Goal: Task Accomplishment & Management: Complete application form

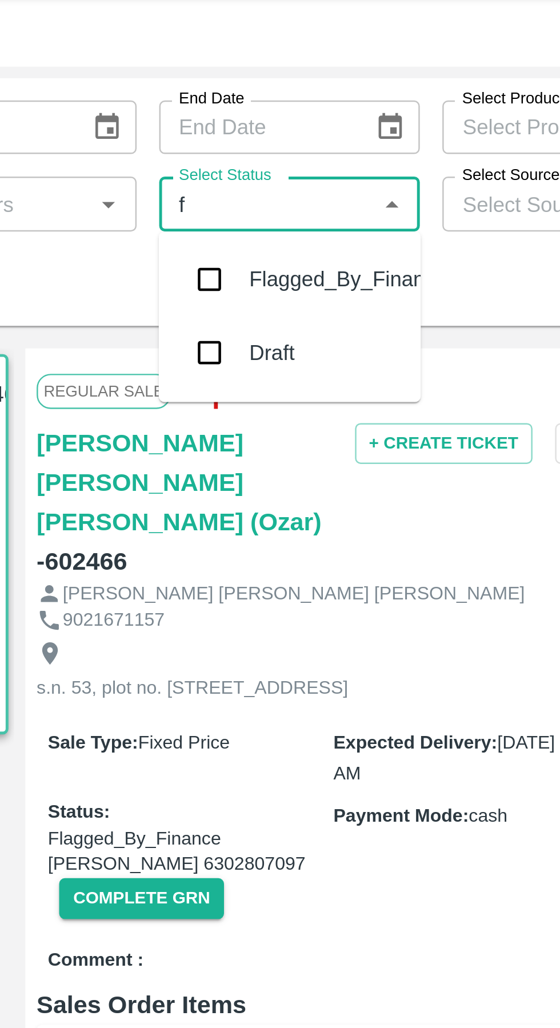
type input "fl"
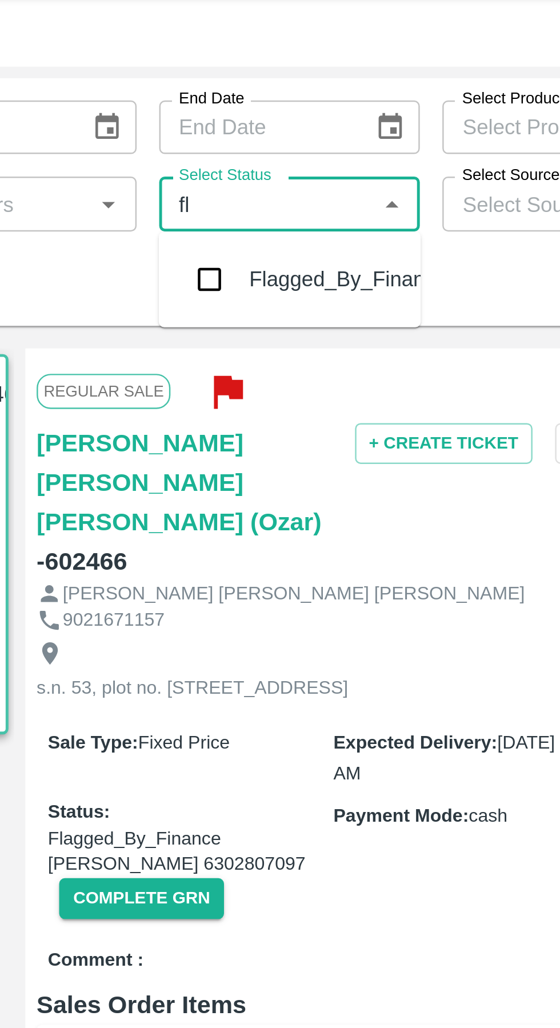
click at [302, 143] on div "Flagged_By_Finance" at bounding box center [316, 145] width 80 height 13
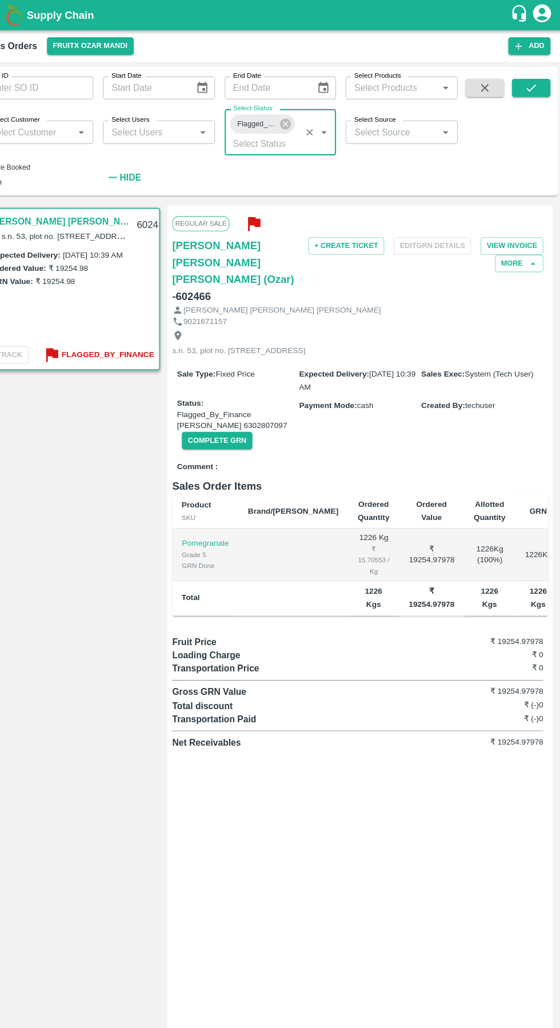
click at [540, 82] on button "submit" at bounding box center [530, 83] width 37 height 17
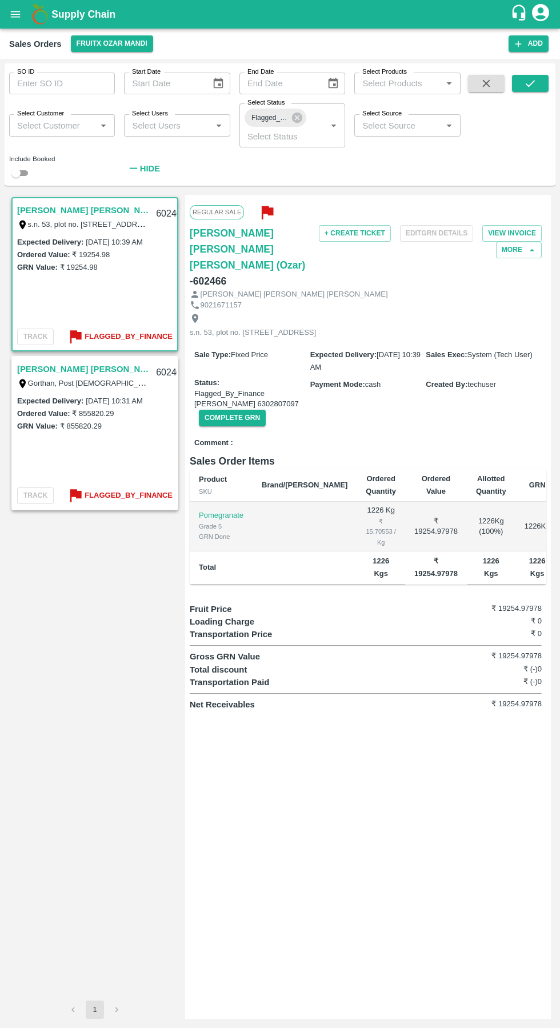
click at [169, 328] on button "Flagged_By_Finance" at bounding box center [119, 336] width 106 height 19
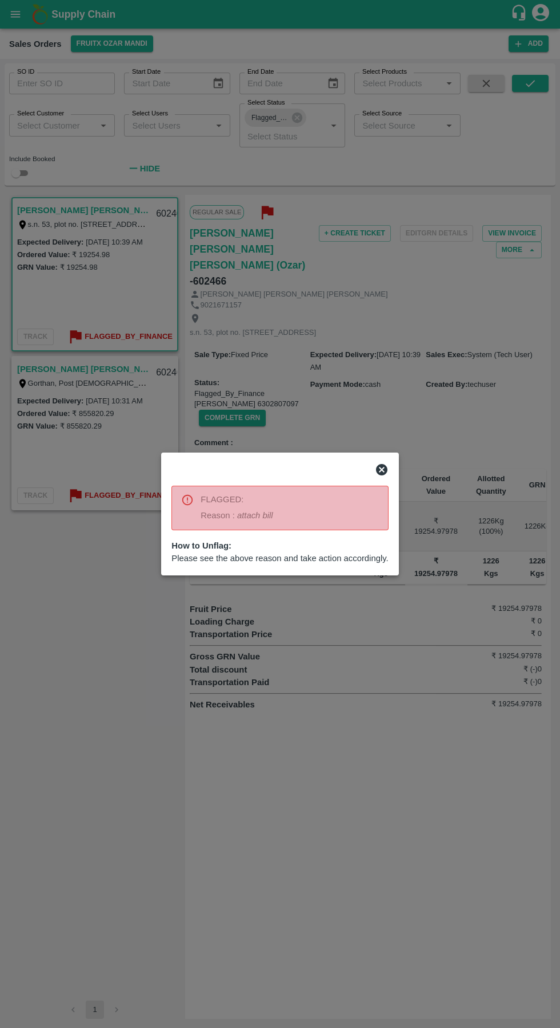
click at [375, 459] on div at bounding box center [280, 469] width 226 height 23
click at [372, 462] on div at bounding box center [280, 469] width 226 height 23
click at [365, 461] on div at bounding box center [265, 467] width 207 height 27
click at [381, 471] on icon at bounding box center [381, 469] width 11 height 11
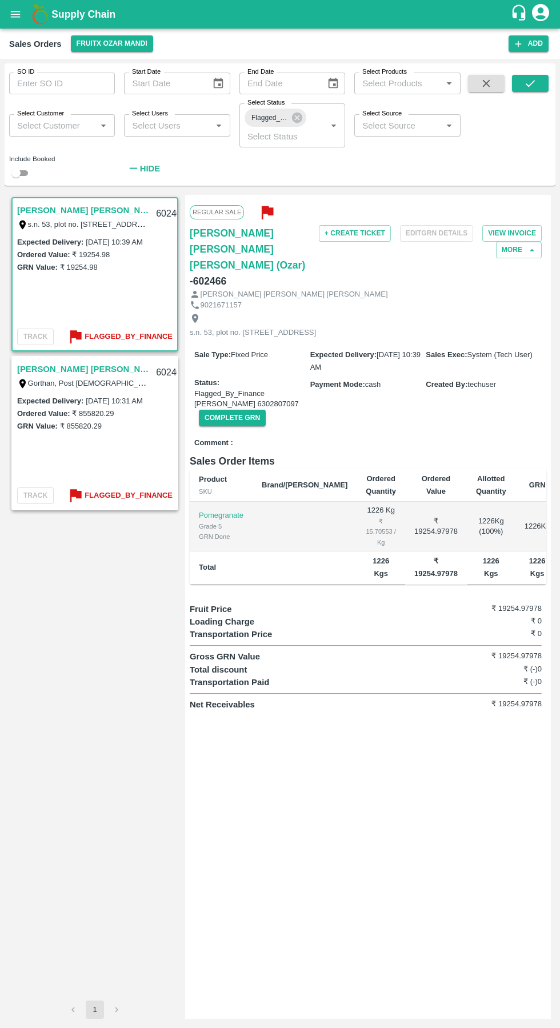
click at [103, 368] on link "[PERSON_NAME] [PERSON_NAME](JM)" at bounding box center [83, 369] width 132 height 15
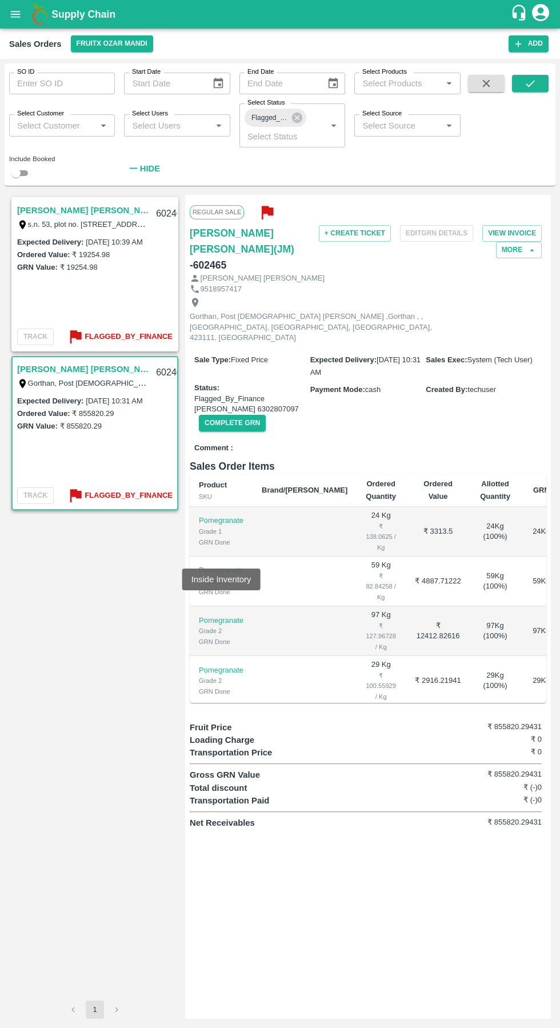
click at [111, 209] on link "[PERSON_NAME] [PERSON_NAME] [PERSON_NAME] (Ozar)" at bounding box center [83, 210] width 132 height 15
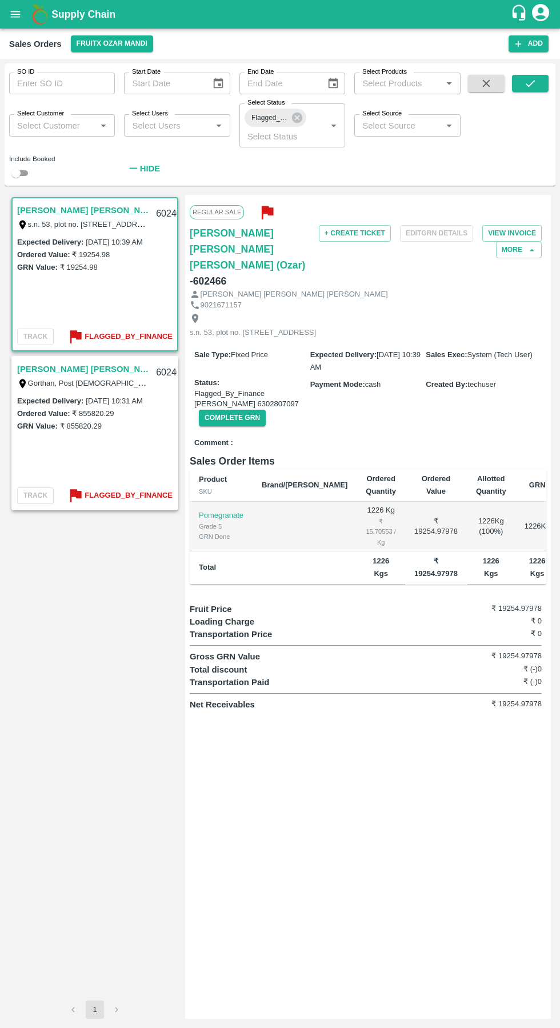
click at [236, 415] on button "Complete GRN" at bounding box center [232, 418] width 67 height 17
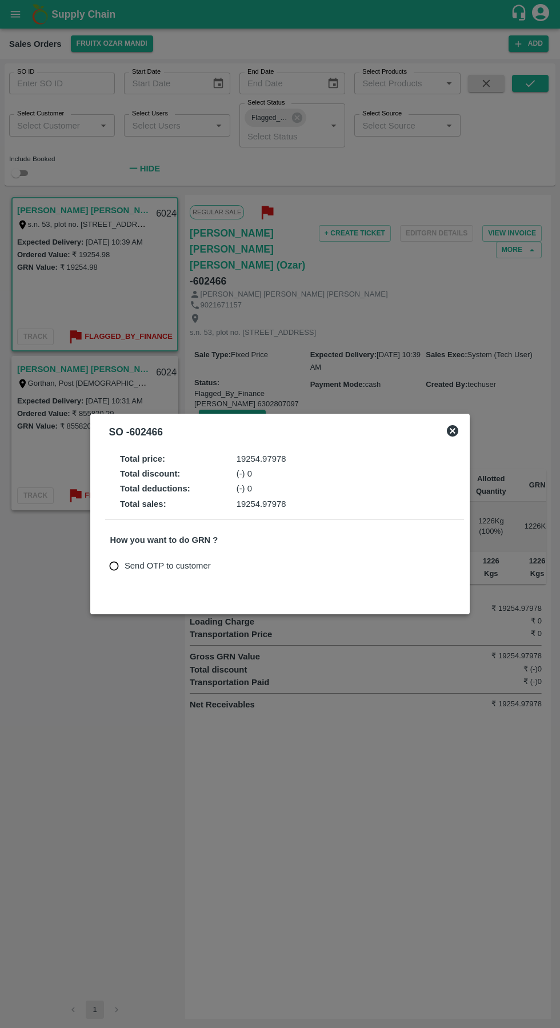
click at [111, 556] on input "Send OTP to customer" at bounding box center [113, 565] width 21 height 21
radio input "true"
click at [247, 565] on button "Send OTP" at bounding box center [243, 566] width 47 height 17
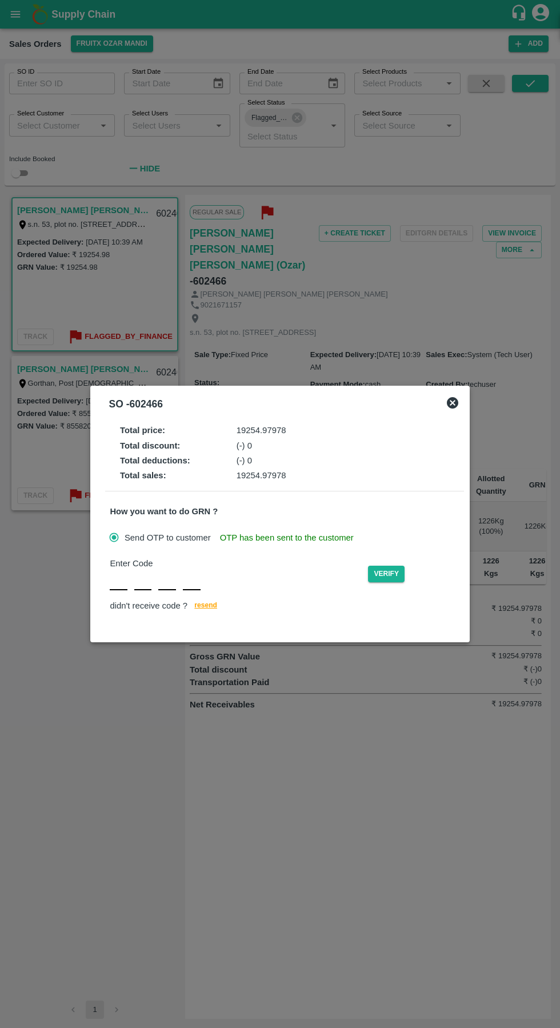
click at [452, 407] on icon at bounding box center [452, 402] width 11 height 11
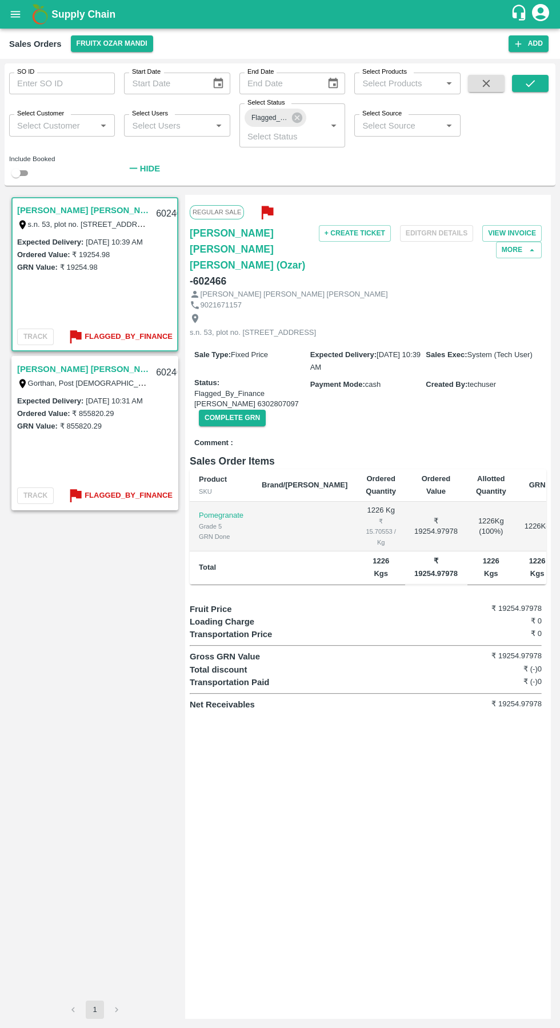
click at [101, 369] on link "[PERSON_NAME] [PERSON_NAME](JM)" at bounding box center [83, 369] width 132 height 15
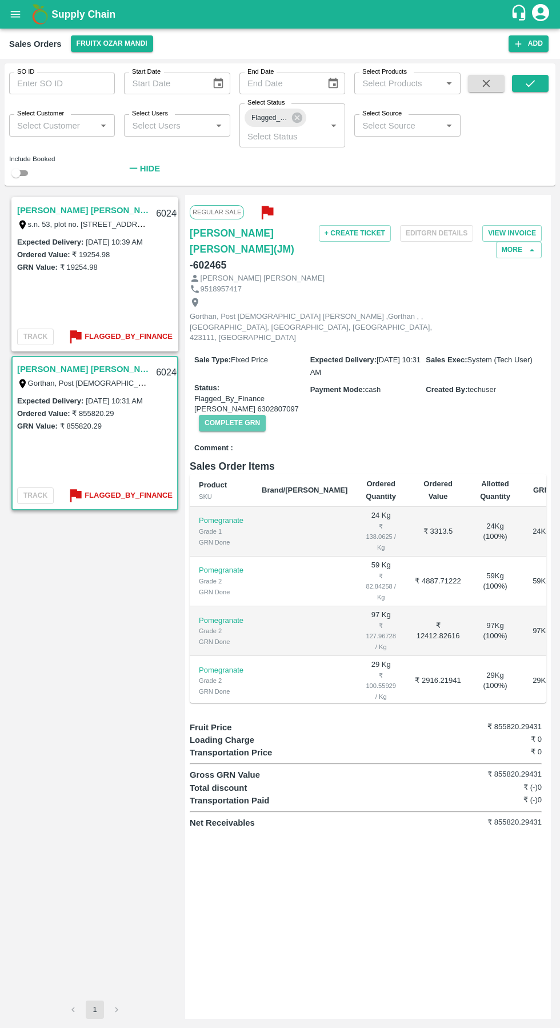
click at [232, 415] on button "Complete GRN" at bounding box center [232, 423] width 67 height 17
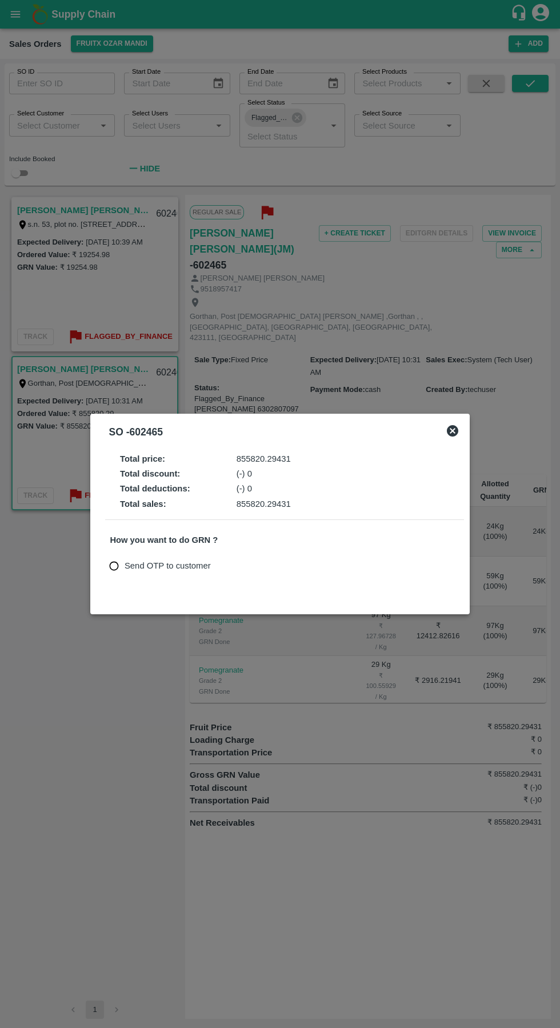
click at [118, 563] on input "Send OTP to customer" at bounding box center [113, 565] width 21 height 21
radio input "true"
click at [241, 560] on button "Send OTP" at bounding box center [243, 566] width 47 height 17
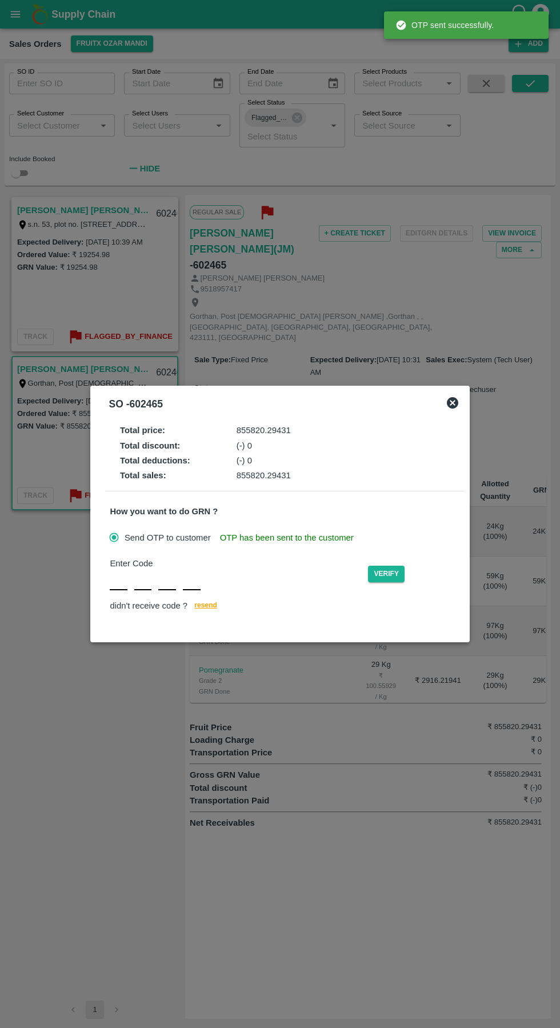
click at [115, 587] on div "Enter Code Verify didn't receive code ? [GEOGRAPHIC_DATA]" at bounding box center [284, 585] width 349 height 57
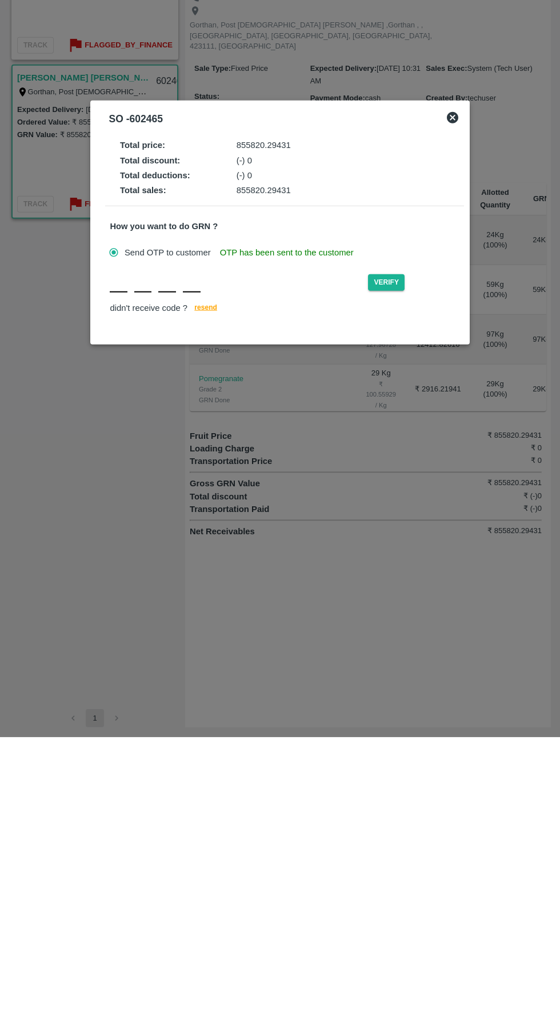
click at [196, 603] on span "resend" at bounding box center [205, 599] width 23 height 12
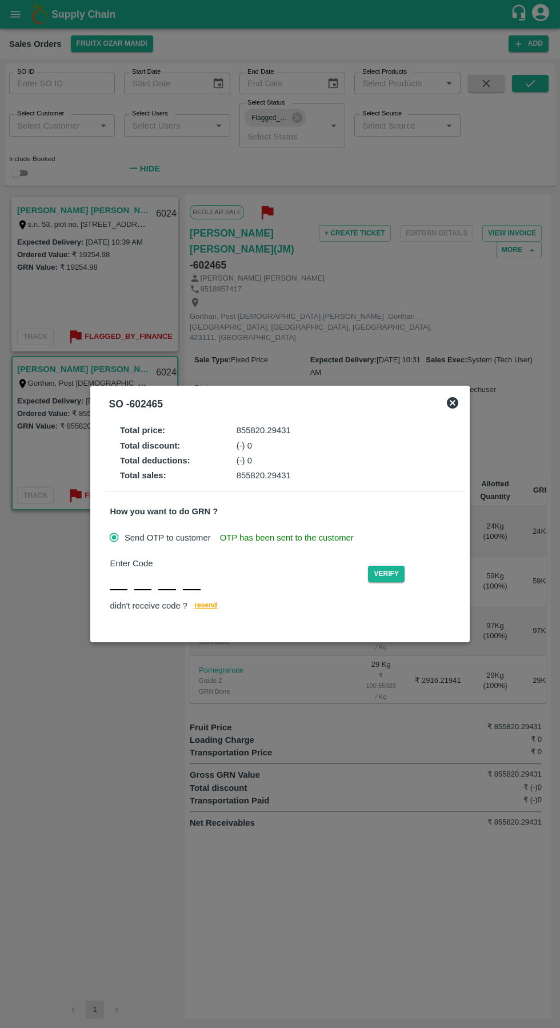
click at [436, 427] on div "Total price : 855820.29431" at bounding box center [294, 430] width 349 height 13
click at [459, 396] on icon at bounding box center [453, 403] width 14 height 14
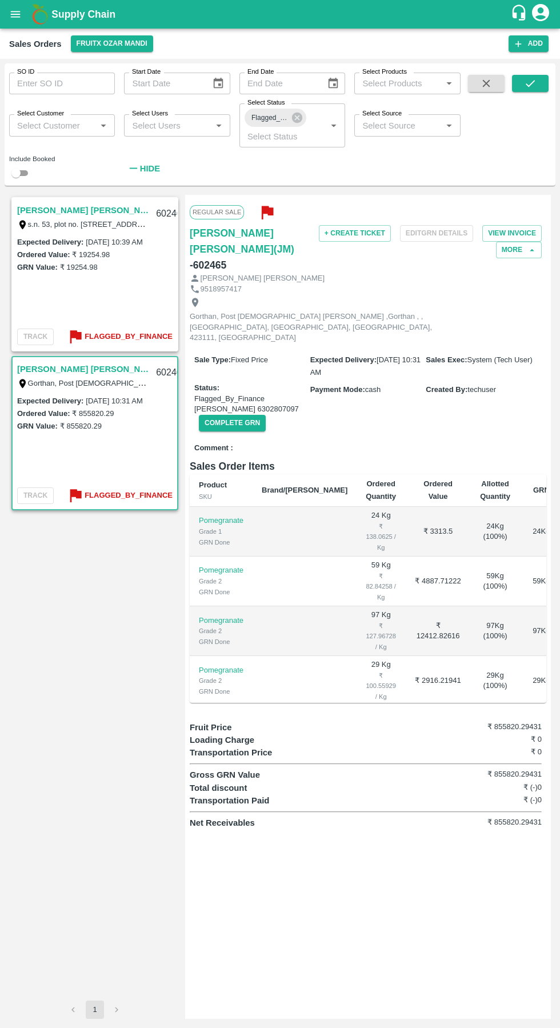
click at [230, 415] on button "Complete GRN" at bounding box center [232, 423] width 67 height 17
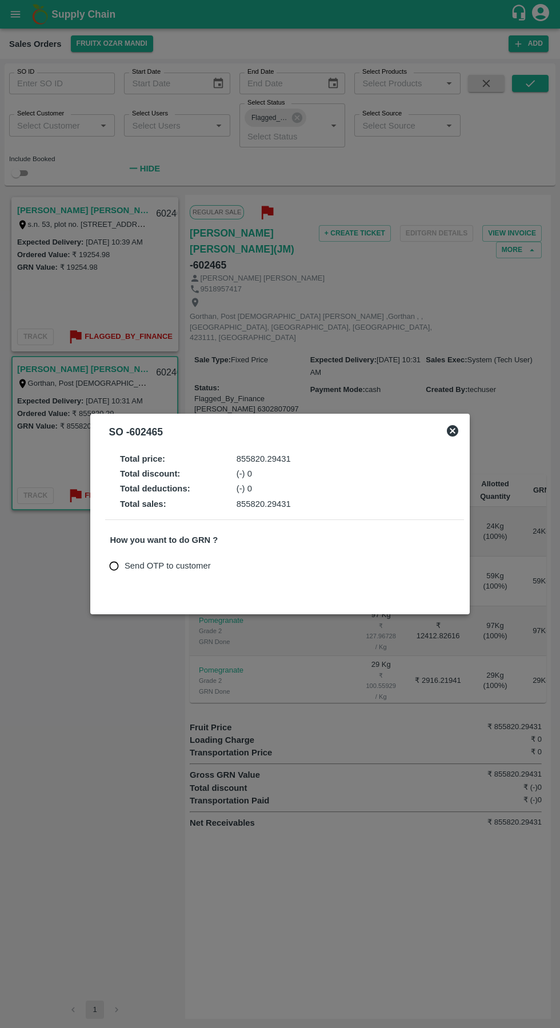
click at [111, 560] on input "Send OTP to customer" at bounding box center [113, 565] width 21 height 21
radio input "true"
click at [245, 560] on button "Send OTP" at bounding box center [243, 566] width 47 height 17
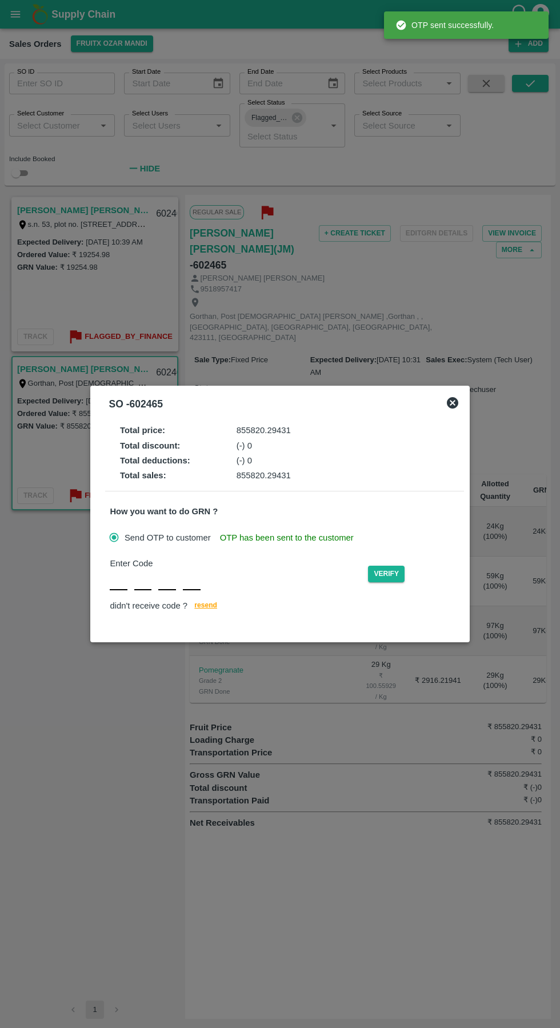
click at [120, 577] on input "text" at bounding box center [119, 580] width 18 height 21
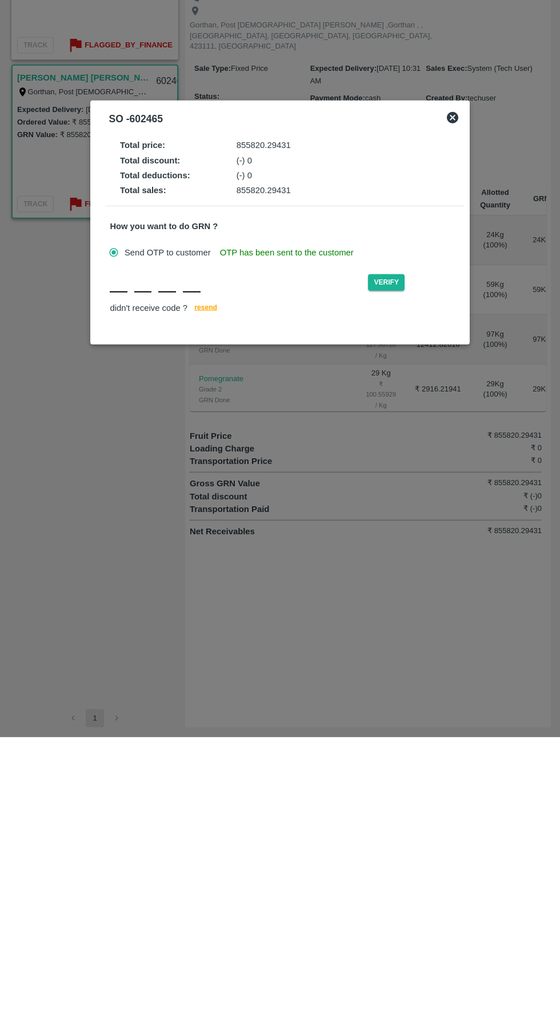
type input "I"
type input "Y"
type input "S"
type input "F"
click at [404, 578] on button "Verify" at bounding box center [386, 574] width 37 height 17
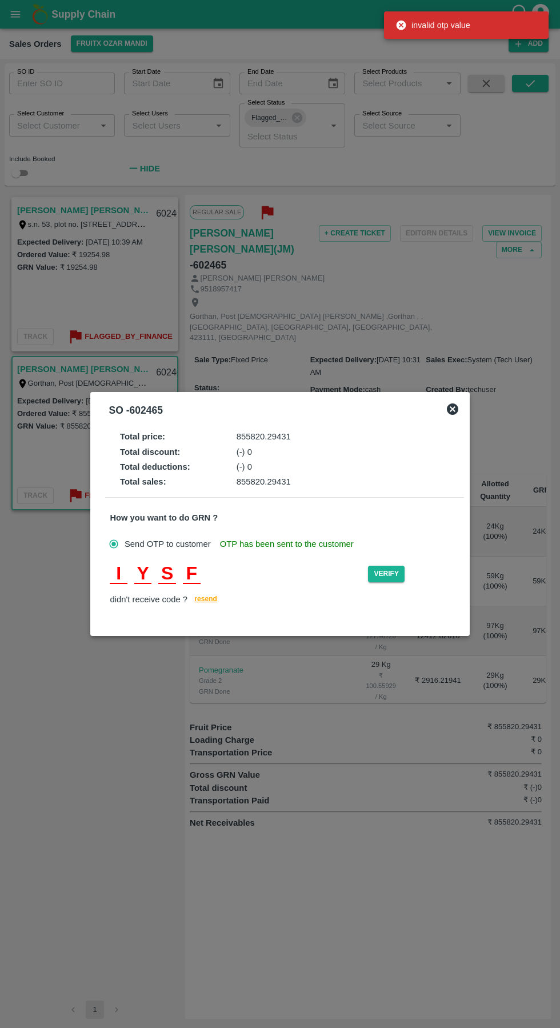
click at [452, 412] on icon at bounding box center [452, 408] width 11 height 11
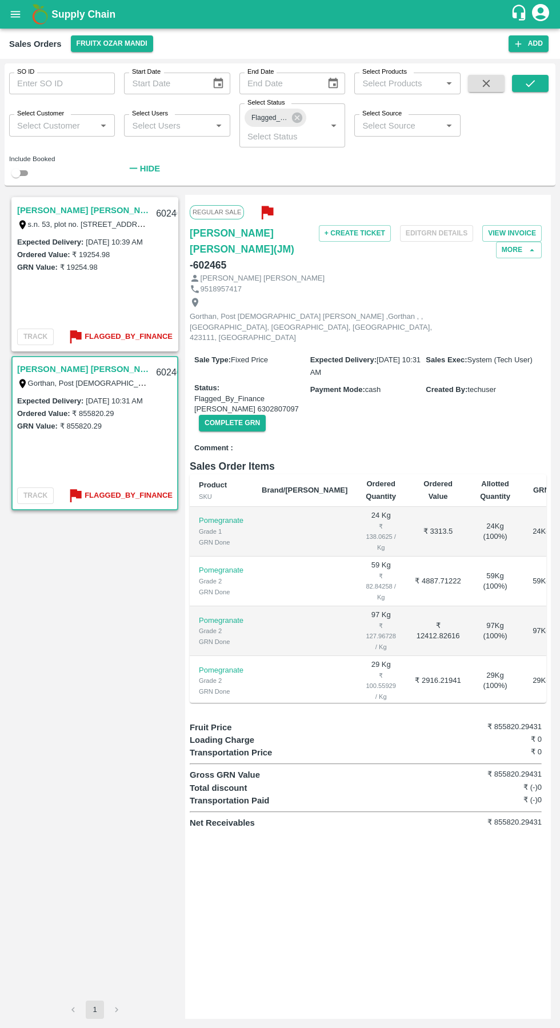
click at [244, 415] on button "Complete GRN" at bounding box center [232, 423] width 67 height 17
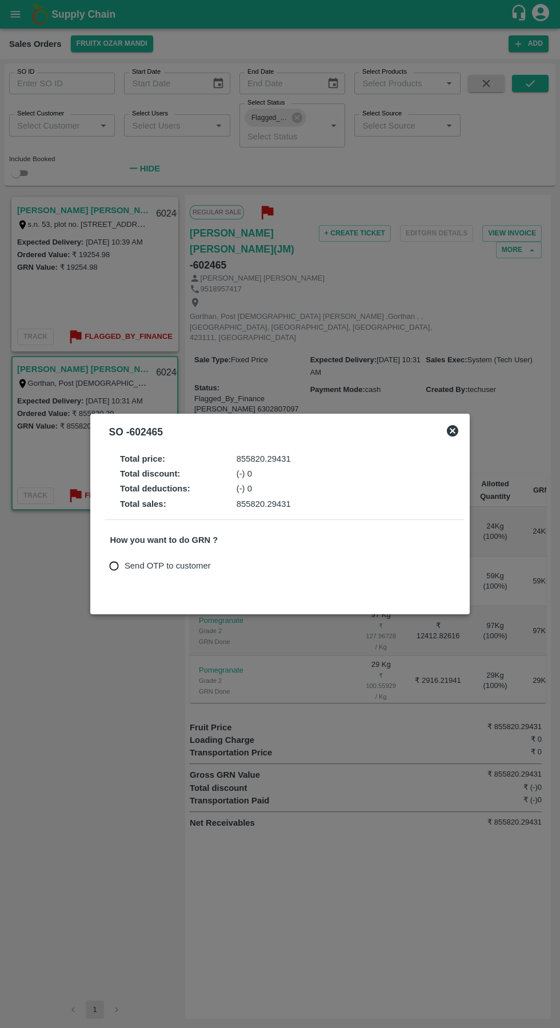
click at [123, 573] on input "Send OTP to customer" at bounding box center [113, 565] width 21 height 21
radio input "true"
click at [256, 563] on button "Send OTP" at bounding box center [243, 566] width 47 height 17
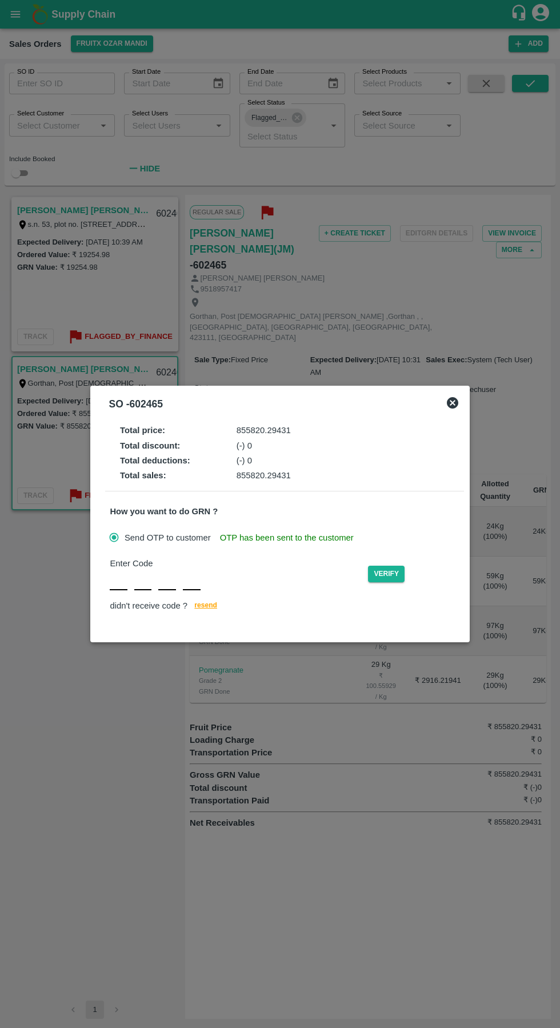
click at [122, 579] on input "text" at bounding box center [119, 580] width 18 height 21
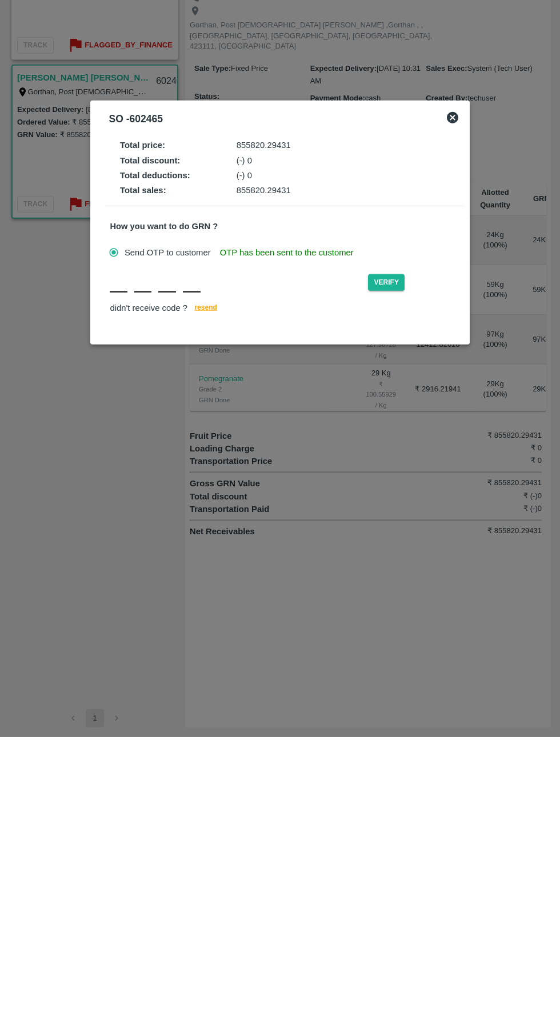
type input "V"
type input "Q"
type input "M"
type input "S"
click at [404, 575] on button "Verify" at bounding box center [386, 574] width 37 height 17
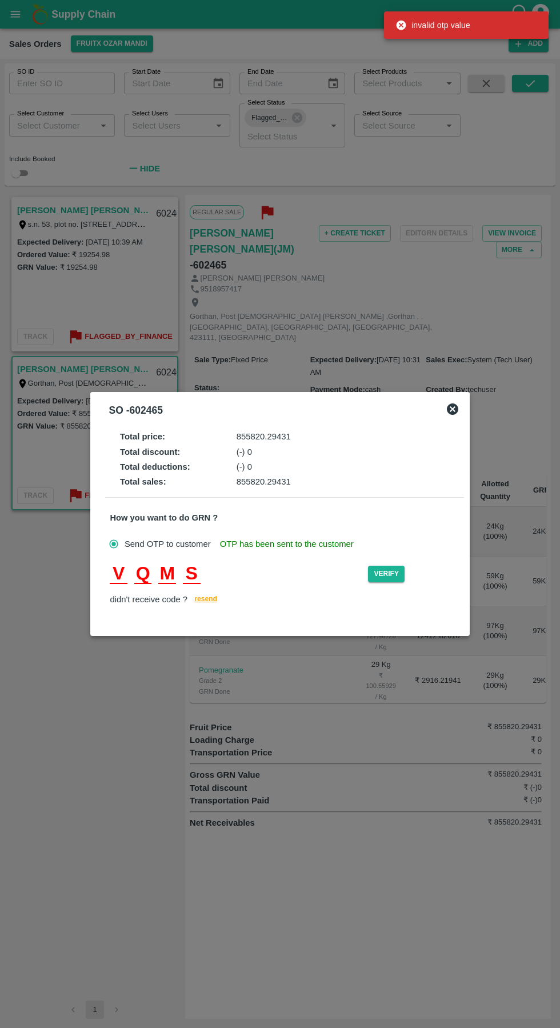
click at [459, 408] on icon at bounding box center [453, 409] width 14 height 14
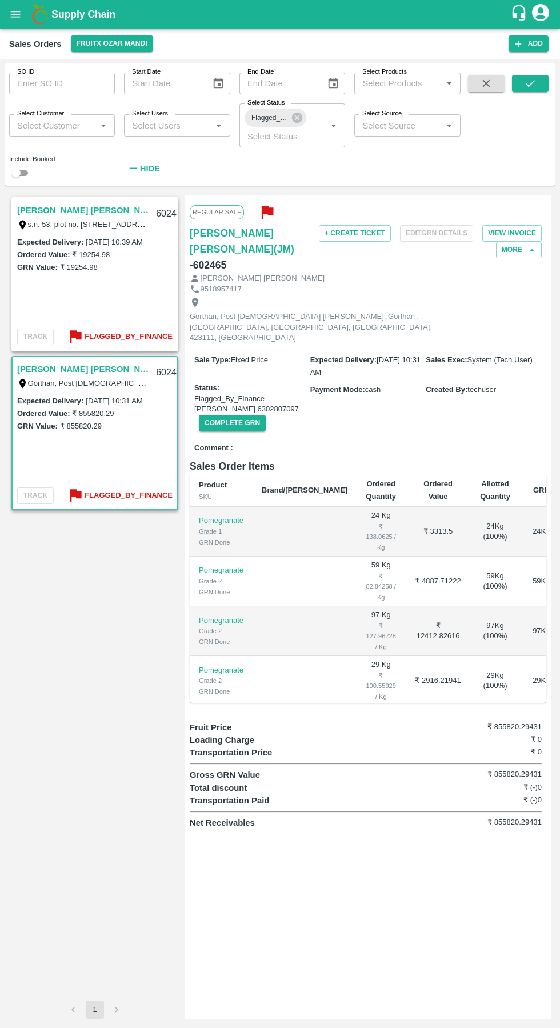
click at [239, 415] on button "Complete GRN" at bounding box center [232, 423] width 67 height 17
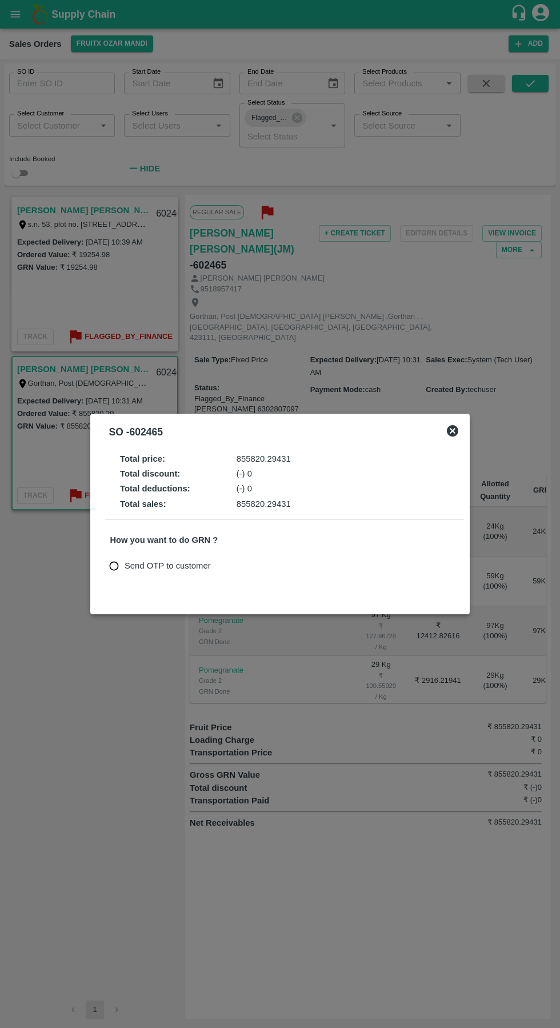
click at [122, 566] on input "Send OTP to customer" at bounding box center [113, 565] width 21 height 21
radio input "true"
click at [237, 565] on button "Send OTP" at bounding box center [243, 566] width 47 height 17
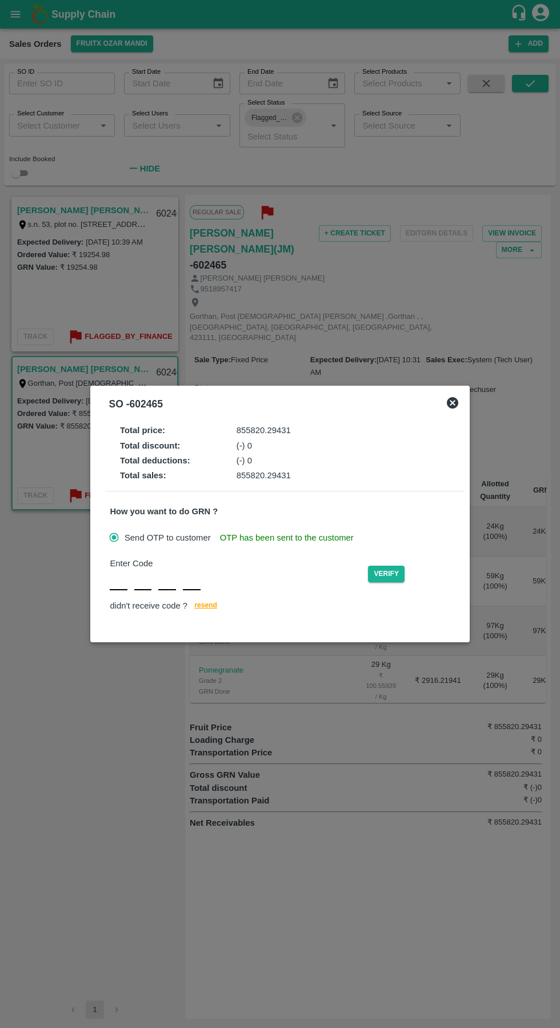
click at [118, 579] on input "text" at bounding box center [119, 580] width 18 height 21
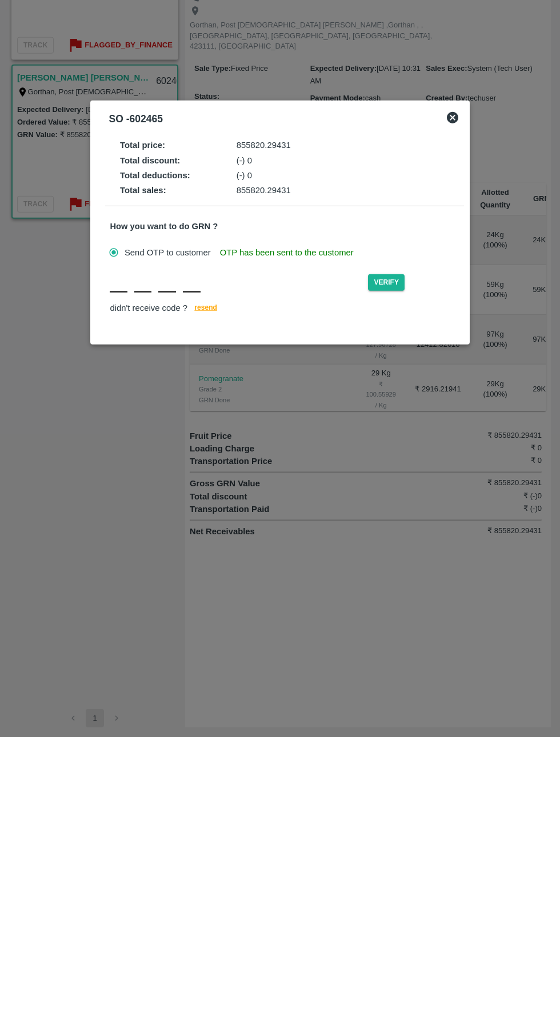
type input "I"
type input "Y"
type input "S"
type input "F"
click at [400, 573] on button "Verify" at bounding box center [386, 574] width 37 height 17
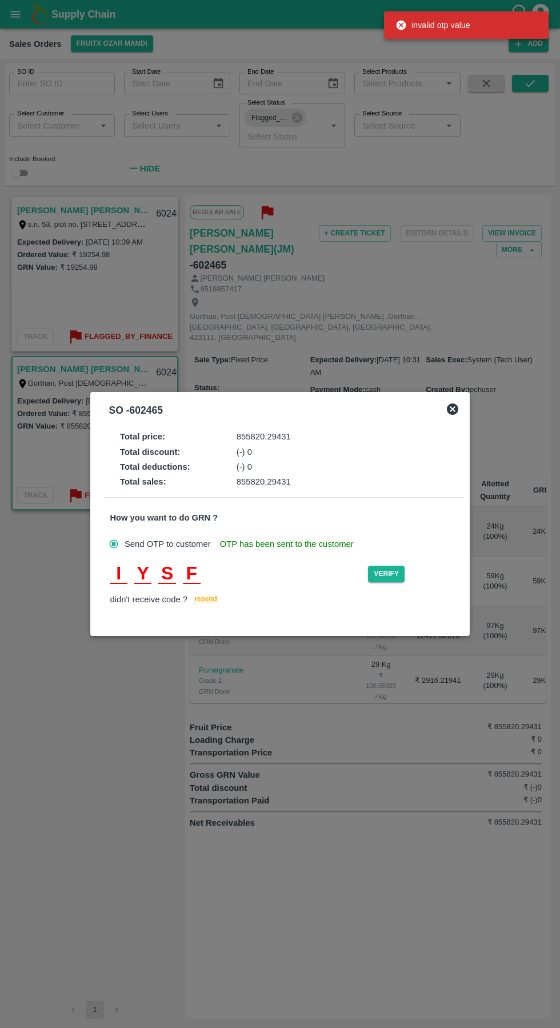
click at [452, 411] on icon at bounding box center [452, 408] width 11 height 11
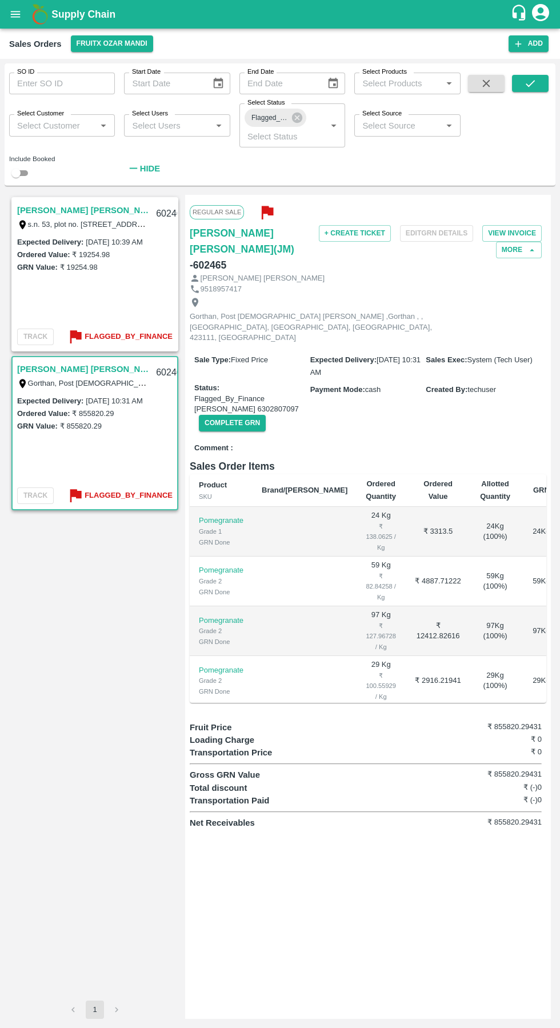
click at [227, 415] on button "Complete GRN" at bounding box center [232, 423] width 67 height 17
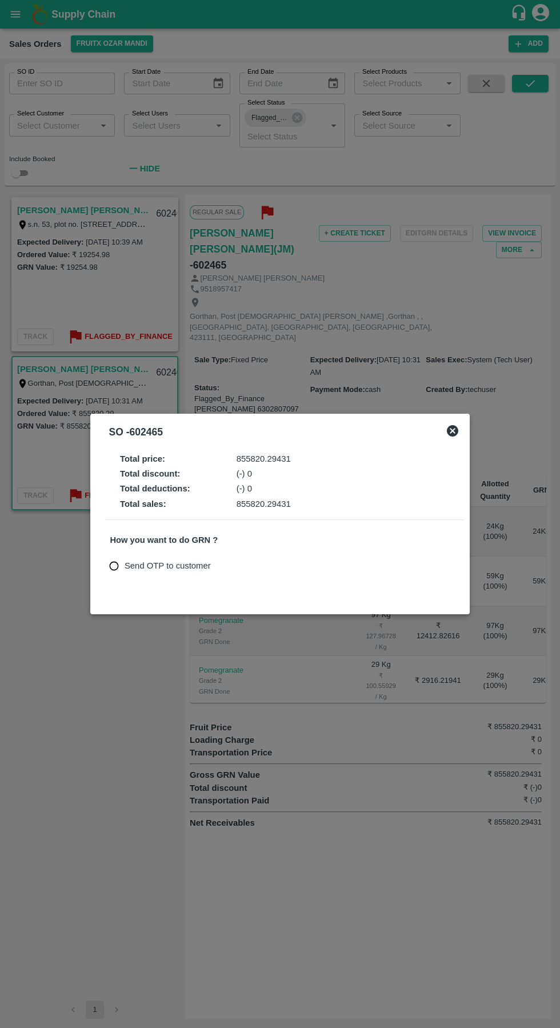
click at [118, 566] on input "Send OTP to customer" at bounding box center [113, 565] width 21 height 21
radio input "true"
click at [248, 558] on button "Send OTP" at bounding box center [243, 566] width 47 height 17
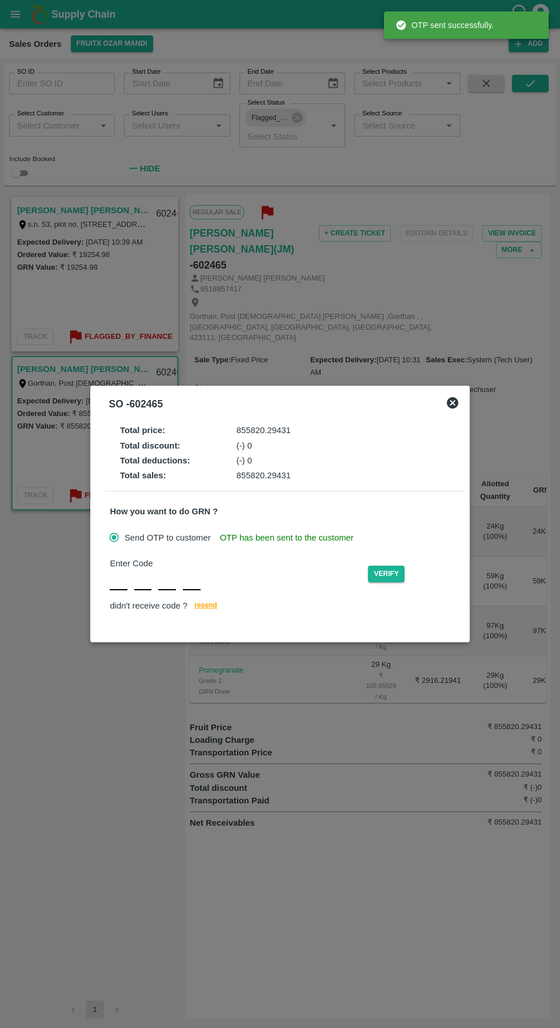
click at [126, 575] on input "text" at bounding box center [119, 580] width 18 height 21
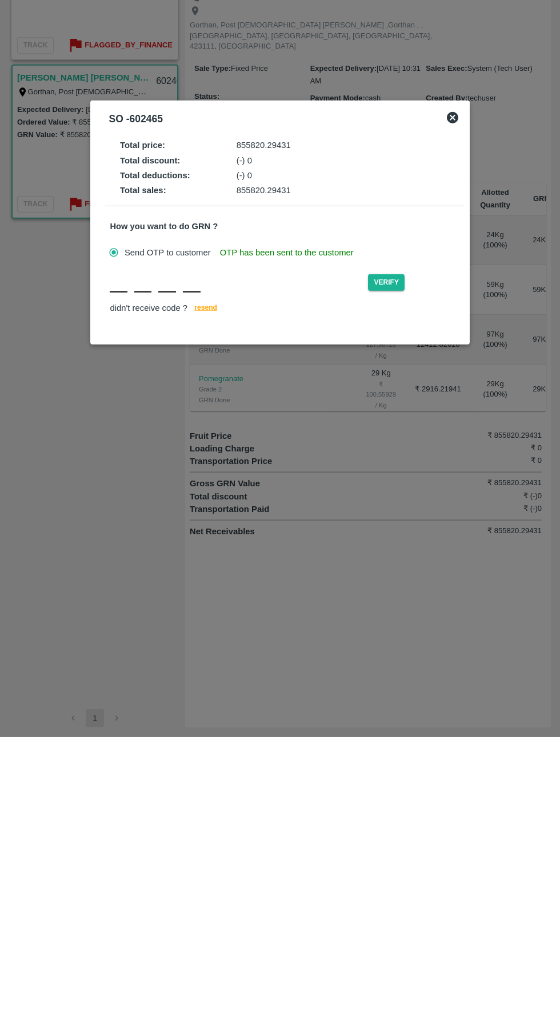
type input "F"
type input "G"
type input "L"
type input "E"
click at [394, 576] on button "Verify" at bounding box center [386, 574] width 37 height 17
